Goal: Find specific page/section: Find specific page/section

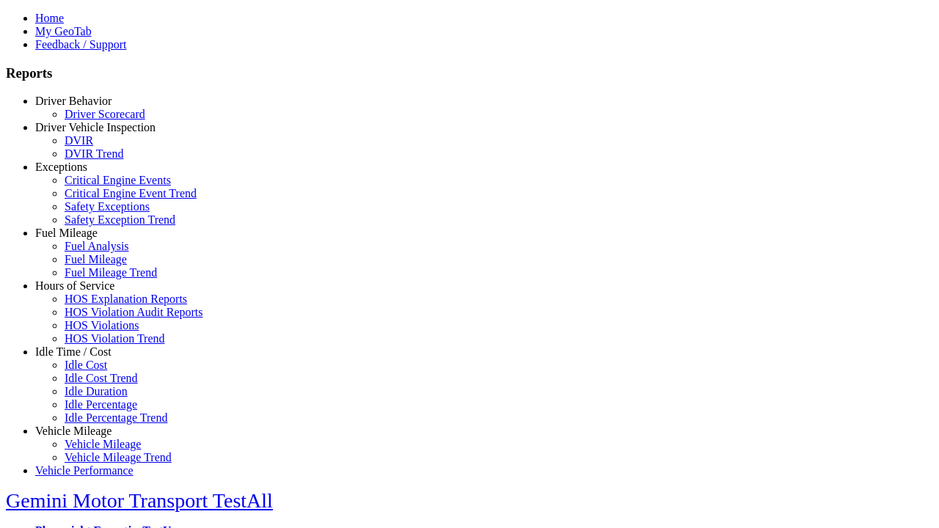
click at [84, 292] on link "Hours of Service" at bounding box center [74, 286] width 79 height 12
click at [95, 305] on link "HOS Explanation Reports" at bounding box center [126, 299] width 123 height 12
